Goal: Navigation & Orientation: Find specific page/section

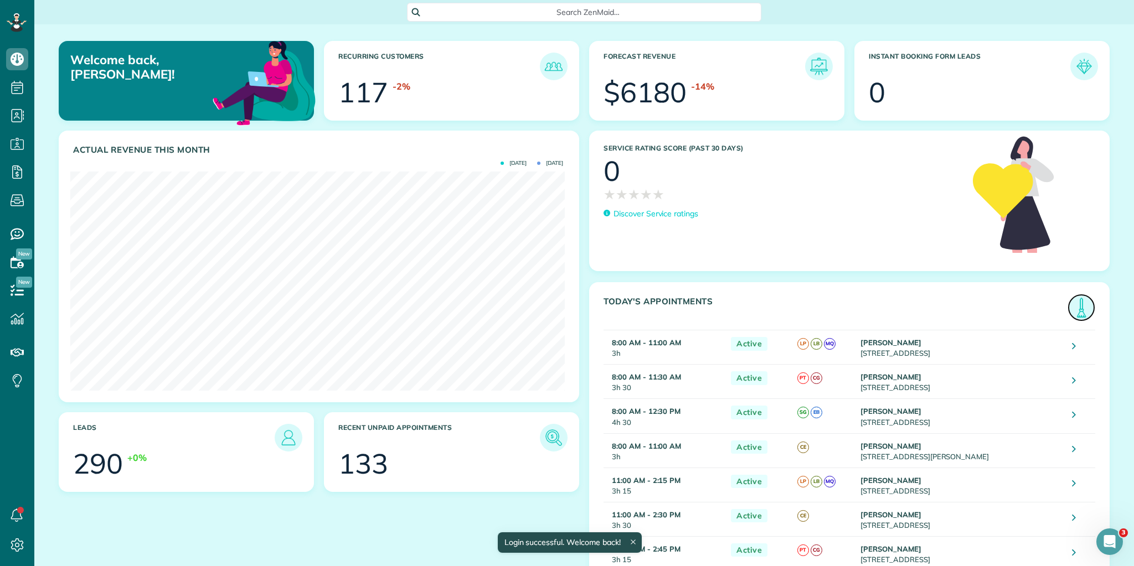
click at [1079, 308] on img at bounding box center [1080, 307] width 25 height 25
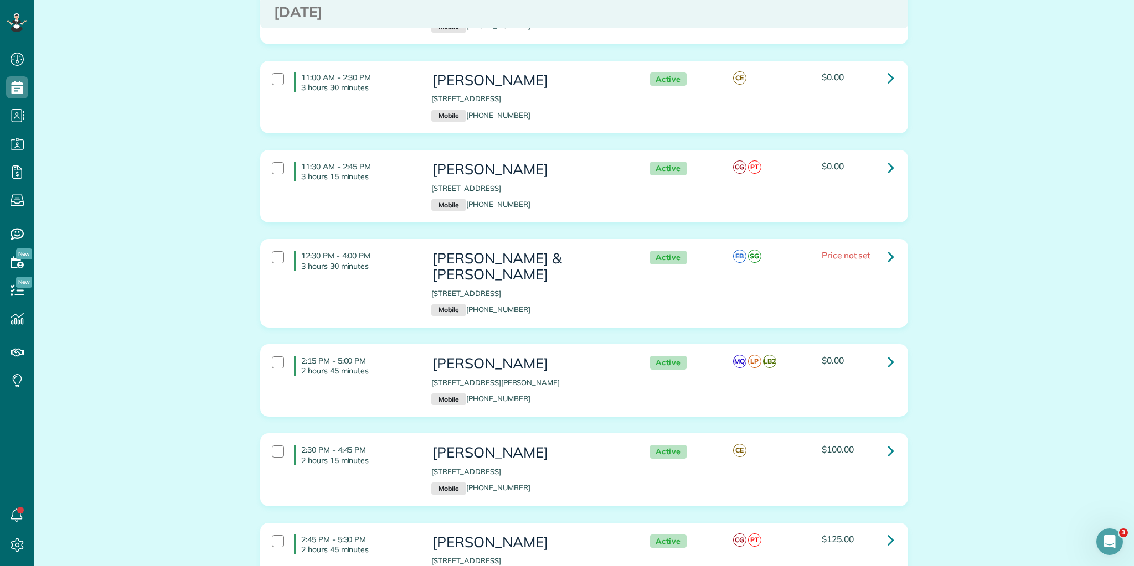
scroll to position [601, 0]
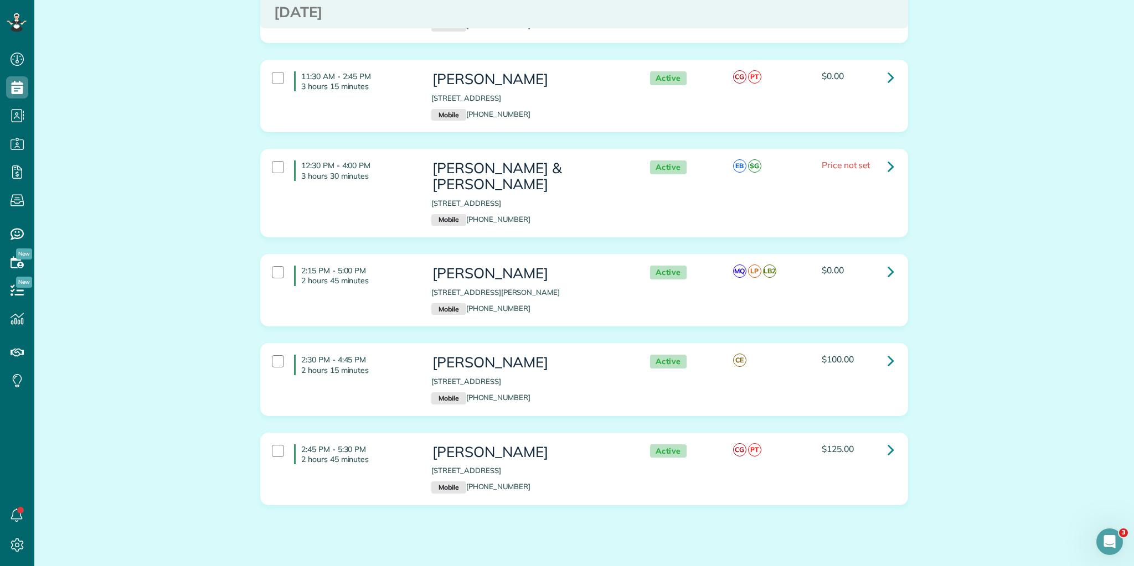
drag, startPoint x: 297, startPoint y: 138, endPoint x: 809, endPoint y: 503, distance: 627.8
click at [866, 566] on html "Dashboard Scheduling Calendar View List View Dispatch View - Weekly scheduling …" at bounding box center [567, 283] width 1134 height 566
copy div "8:00 AM - 11:00 AM 3 hours Alicia Roberts 9 Wood Hollow Circle Greer SC 29650 M…"
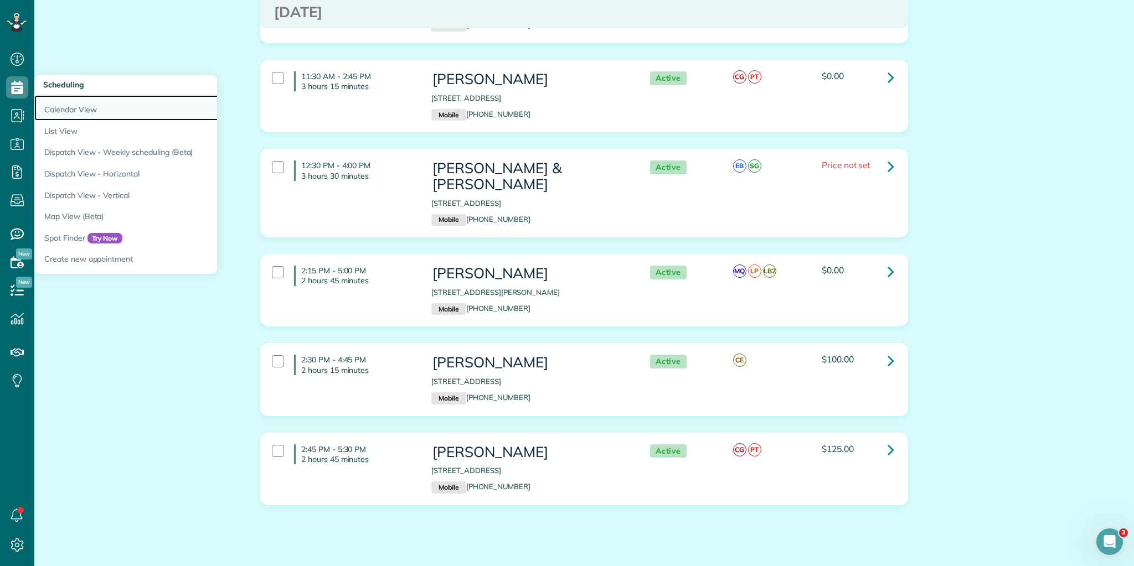
click at [68, 111] on link "Calendar View" at bounding box center [172, 107] width 277 height 25
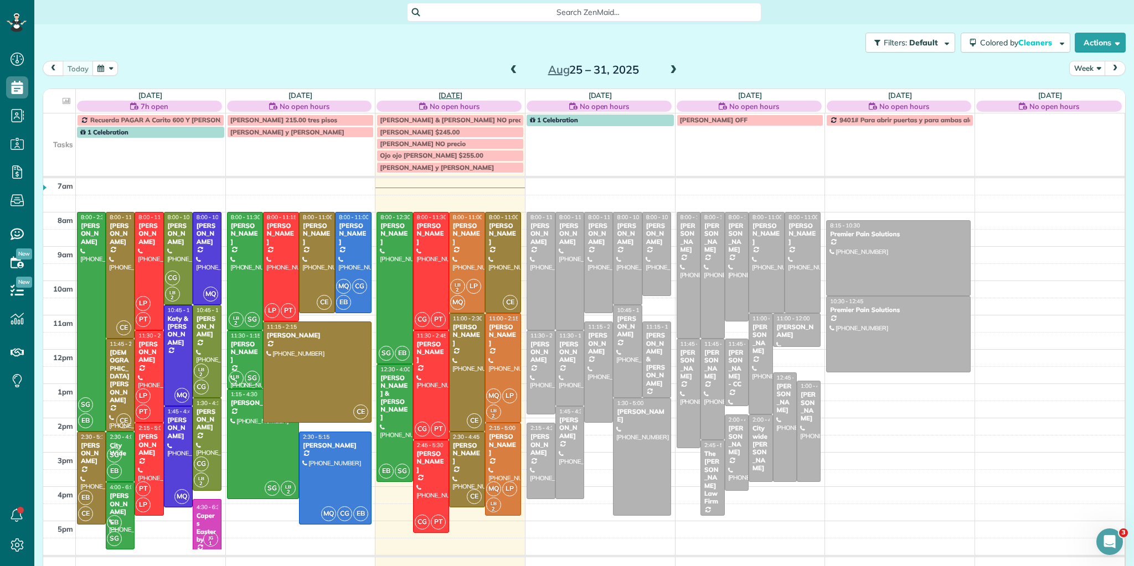
click at [442, 92] on link "[DATE]" at bounding box center [450, 95] width 24 height 9
